Goal: Transaction & Acquisition: Purchase product/service

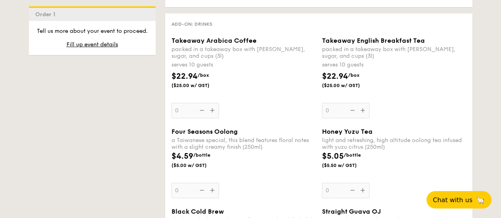
scroll to position [1070, 0]
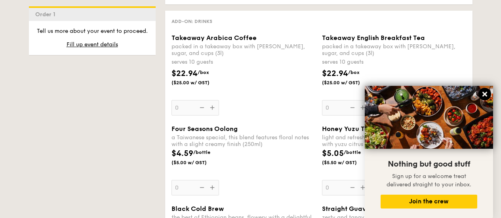
click at [486, 93] on icon at bounding box center [485, 94] width 5 height 5
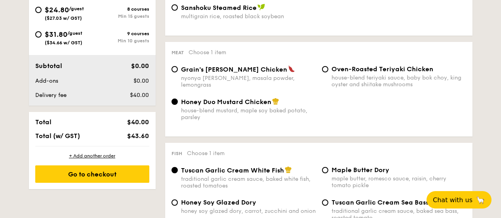
scroll to position [396, 0]
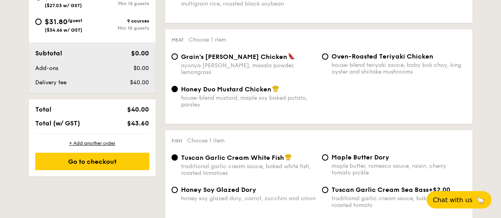
click at [178, 58] on div "Grain's [PERSON_NAME] Chicken nyonya [PERSON_NAME], masala powder, lemongrass" at bounding box center [243, 64] width 151 height 23
click at [175, 57] on input "Grain's [PERSON_NAME] Chicken nyonya [PERSON_NAME], masala powder, lemongrass" at bounding box center [175, 57] width 6 height 6
radio input "true"
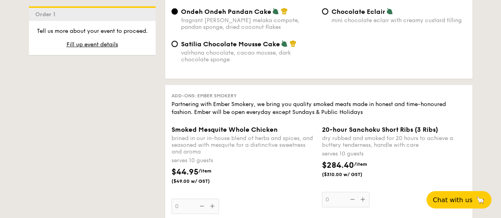
scroll to position [753, 0]
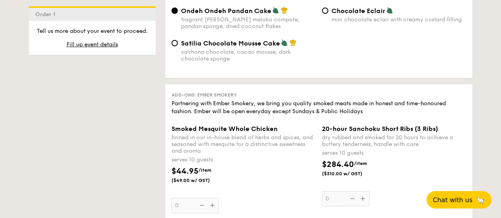
click at [247, 44] on span "Satilia Chocolate Mousse Cake" at bounding box center [230, 44] width 99 height 8
click at [178, 44] on input "Satilia Chocolate Mousse Cake valrhona chocolate, cacao mousse, dark chocolate …" at bounding box center [175, 43] width 6 height 6
radio input "true"
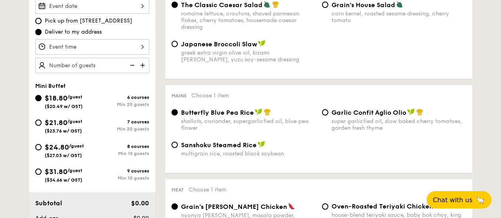
scroll to position [255, 0]
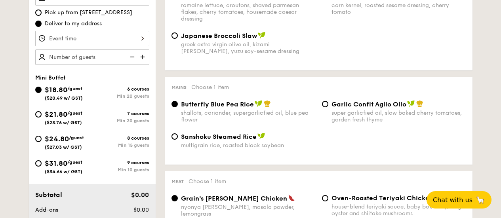
click at [65, 117] on span "$21.80" at bounding box center [56, 114] width 23 height 9
click at [42, 117] on input "$21.80 /guest ($23.76 w/ GST) 7 courses Min 20 guests" at bounding box center [38, 114] width 6 height 6
radio input "true"
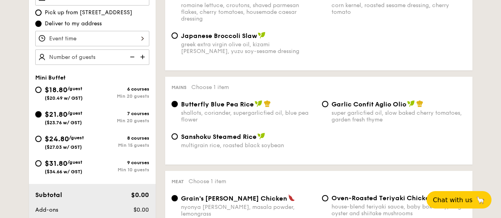
radio input "true"
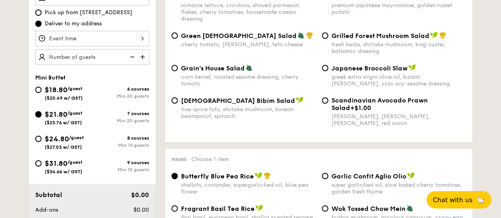
click at [36, 116] on input "$21.80 /guest ($23.76 w/ GST) 7 courses Min 20 guests" at bounding box center [38, 114] width 6 height 6
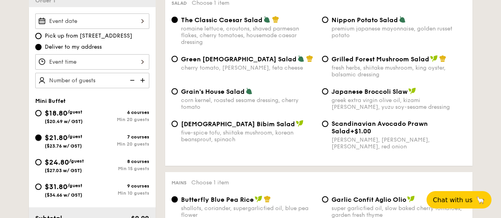
scroll to position [214, 0]
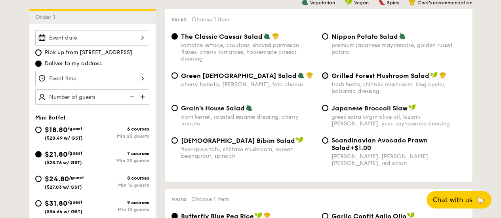
click at [327, 76] on input "Grilled Forest Mushroom Salad fresh herbs, shiitake mushroom, king oyster, bals…" at bounding box center [325, 76] width 6 height 6
radio input "true"
click at [328, 74] on input "Grilled Forest Mushroom Salad fresh herbs, shiitake mushroom, king oyster, bals…" at bounding box center [325, 76] width 6 height 6
click at [325, 75] on input "Grilled Forest Mushroom Salad fresh herbs, shiitake mushroom, king oyster, bals…" at bounding box center [325, 76] width 6 height 6
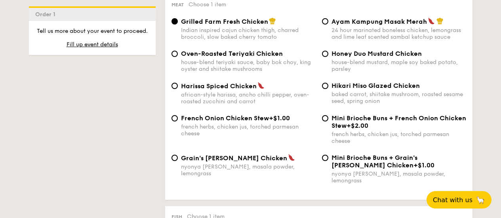
scroll to position [610, 0]
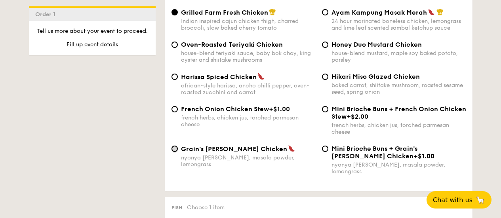
click at [175, 146] on input "Grain's [PERSON_NAME] Chicken nyonya [PERSON_NAME], masala powder, lemongrass" at bounding box center [175, 149] width 6 height 6
radio input "true"
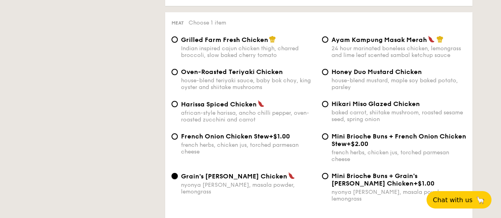
scroll to position [570, 0]
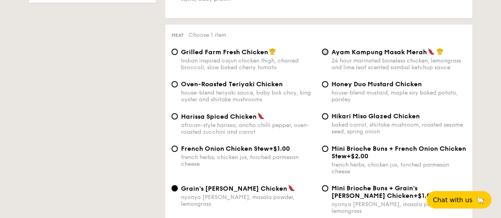
click at [327, 51] on input "Ayam Kampung Masak Merah 24 hour marinated boneless chicken, lemongrass and lim…" at bounding box center [325, 52] width 6 height 6
radio input "true"
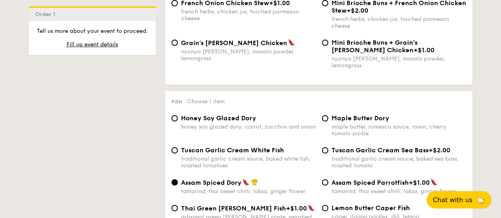
scroll to position [729, 0]
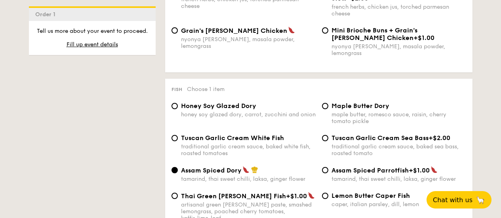
click at [216, 102] on span "Honey Soy Glazed Dory" at bounding box center [218, 106] width 75 height 8
click at [178, 103] on input "Honey Soy Glazed Dory honey soy glazed dory, carrot, zucchini and onion" at bounding box center [175, 106] width 6 height 6
radio input "true"
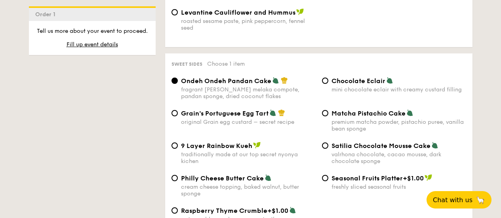
scroll to position [1164, 0]
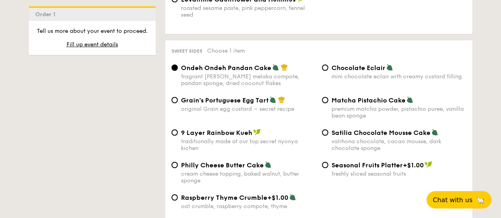
click at [235, 96] on div "Grain's Portuguese Egg Tart original Grain egg custard – secret recipe" at bounding box center [248, 104] width 135 height 16
click at [178, 97] on input "Grain's Portuguese Egg Tart original Grain egg custard – secret recipe" at bounding box center [175, 100] width 6 height 6
radio input "true"
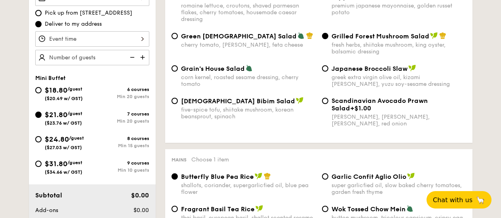
scroll to position [1147, 0]
